Goal: Use online tool/utility

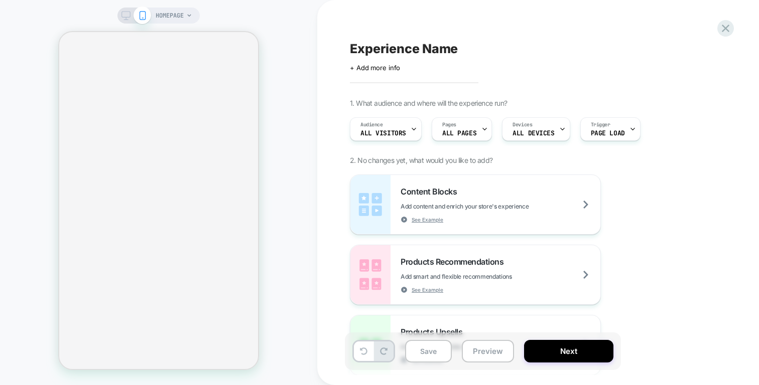
click at [368, 50] on span "Experience Name" at bounding box center [404, 48] width 108 height 15
